Goal: Find specific page/section: Find specific page/section

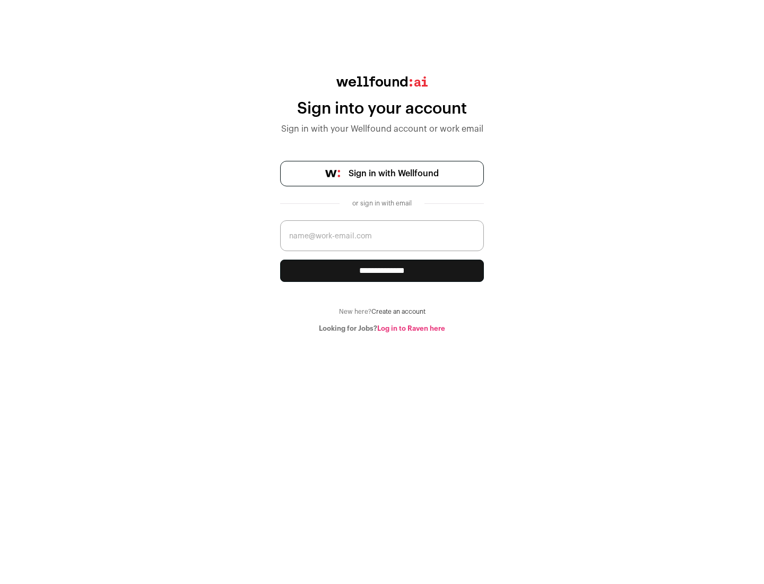
click at [393, 174] on span "Sign in with Wellfound" at bounding box center [394, 173] width 90 height 13
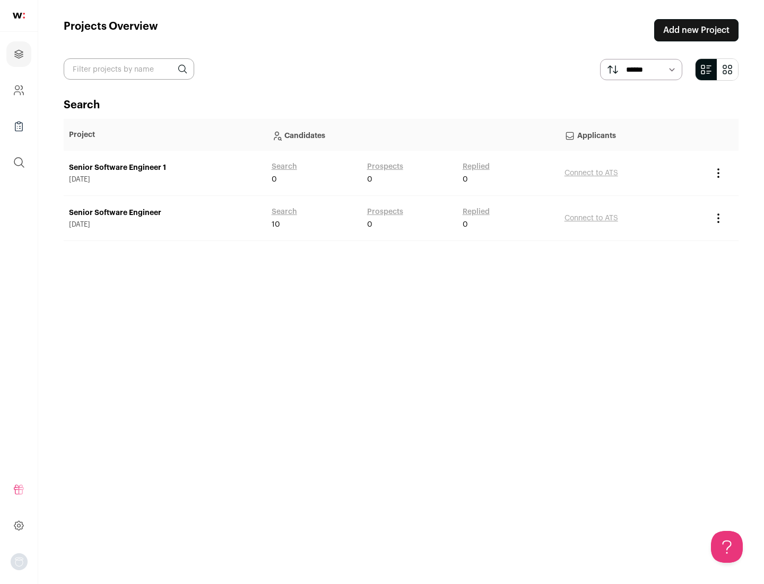
click at [165, 213] on link "Senior Software Engineer" at bounding box center [165, 213] width 192 height 11
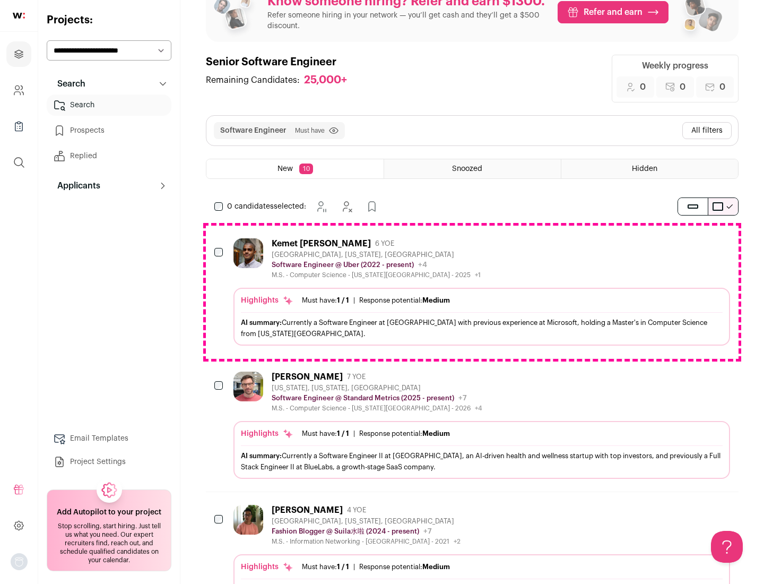
click at [472, 292] on div "Highlights Must have: 1 / 1 How many must haves have been fulfilled? | Response…" at bounding box center [482, 317] width 497 height 58
